Goal: Task Accomplishment & Management: Manage account settings

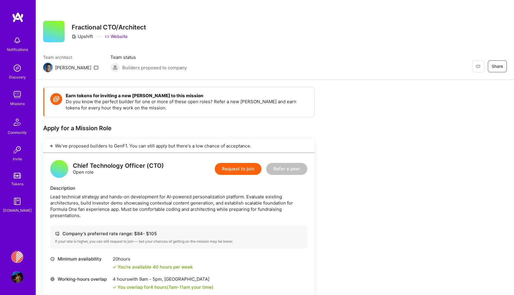
click at [17, 98] on img at bounding box center [17, 95] width 12 height 12
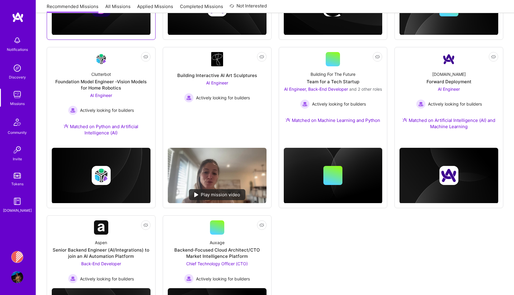
scroll to position [277, 0]
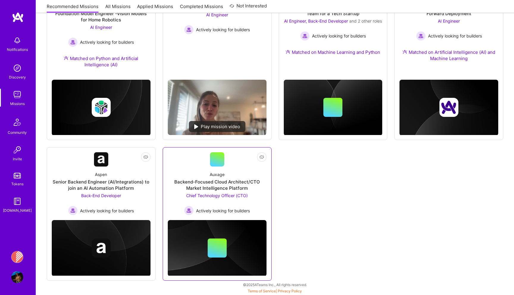
click at [188, 181] on div "Backend-Focused Cloud Architect/CTO Market Intelligence Platform" at bounding box center [217, 185] width 99 height 12
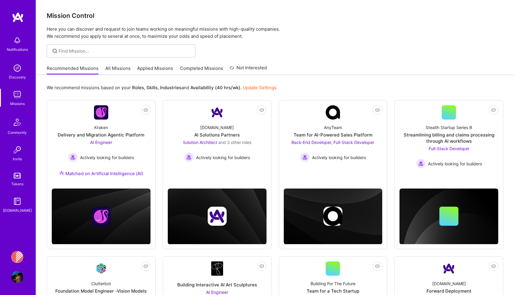
scroll to position [277, 0]
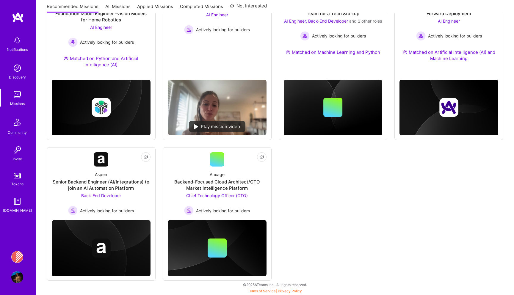
click at [17, 257] on img at bounding box center [17, 257] width 12 height 12
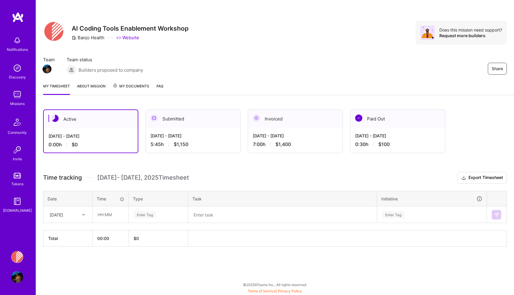
click at [101, 87] on link "About Mission" at bounding box center [91, 89] width 29 height 12
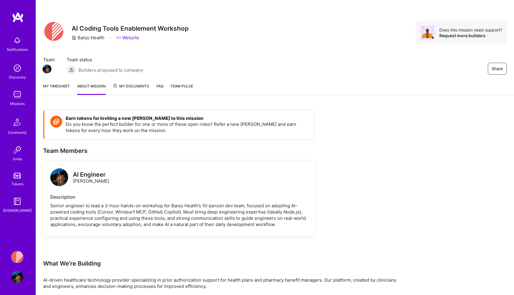
click at [180, 87] on span "Team Pulse" at bounding box center [181, 86] width 23 height 4
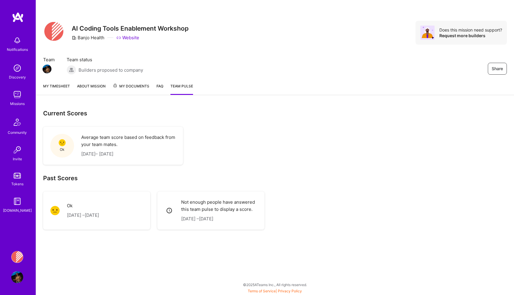
click at [101, 224] on div "Ok [DATE] – [DATE]" at bounding box center [96, 210] width 107 height 38
click at [95, 140] on p "Average team score based on feedback from your team mates." at bounding box center [128, 141] width 95 height 14
click at [58, 85] on link "My timesheet" at bounding box center [56, 89] width 27 height 12
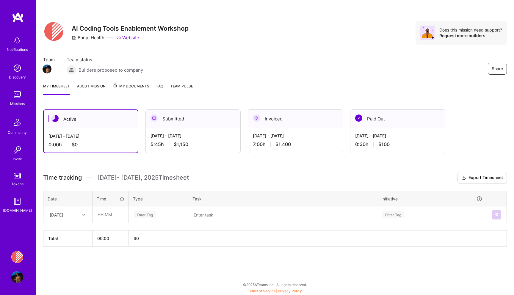
click at [97, 86] on link "About Mission" at bounding box center [91, 89] width 29 height 12
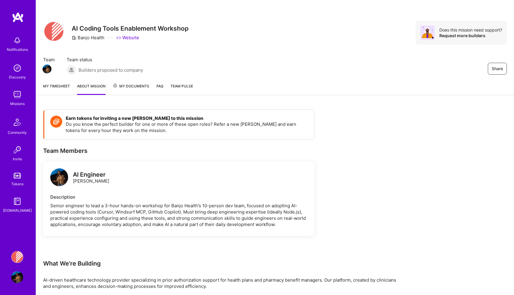
click at [123, 86] on span "My Documents" at bounding box center [131, 86] width 37 height 7
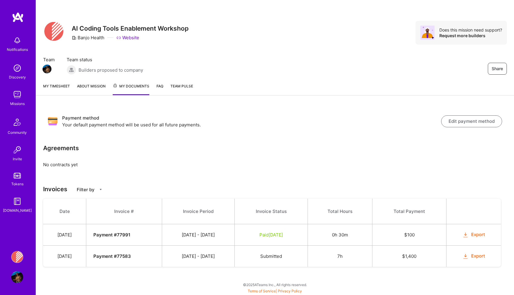
click at [47, 87] on link "My timesheet" at bounding box center [56, 89] width 27 height 12
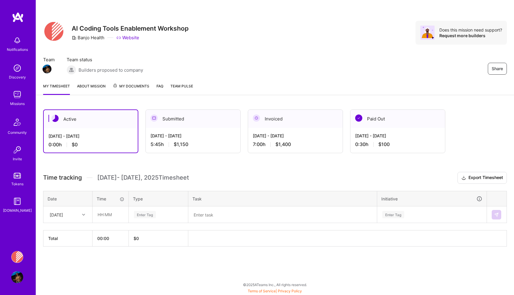
click at [177, 124] on div "Submitted" at bounding box center [193, 119] width 95 height 18
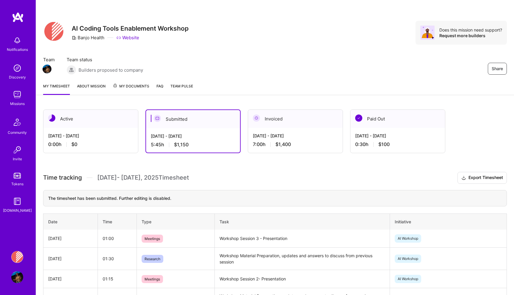
click at [14, 280] on img at bounding box center [17, 277] width 12 height 12
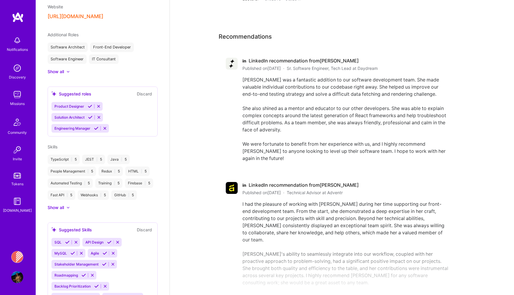
scroll to position [1225, 0]
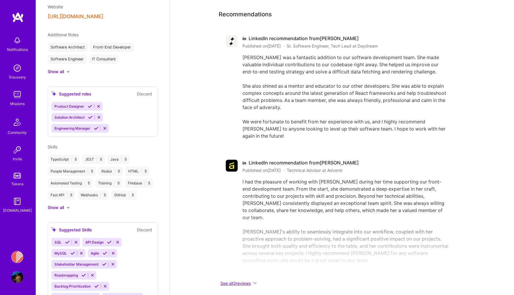
click at [243, 280] on button "See all 3 reviews" at bounding box center [337, 283] width 238 height 7
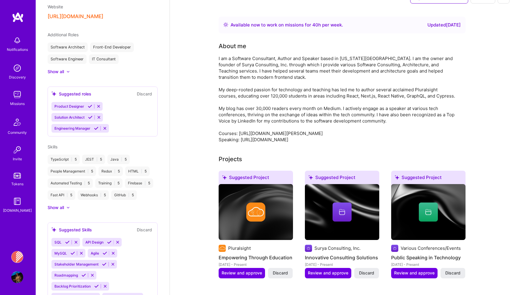
scroll to position [0, 0]
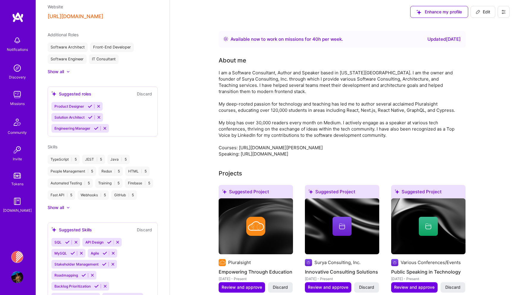
click at [482, 12] on span "Edit" at bounding box center [482, 12] width 15 height 6
select select "US"
select select "Right Now"
